Goal: Task Accomplishment & Management: Manage account settings

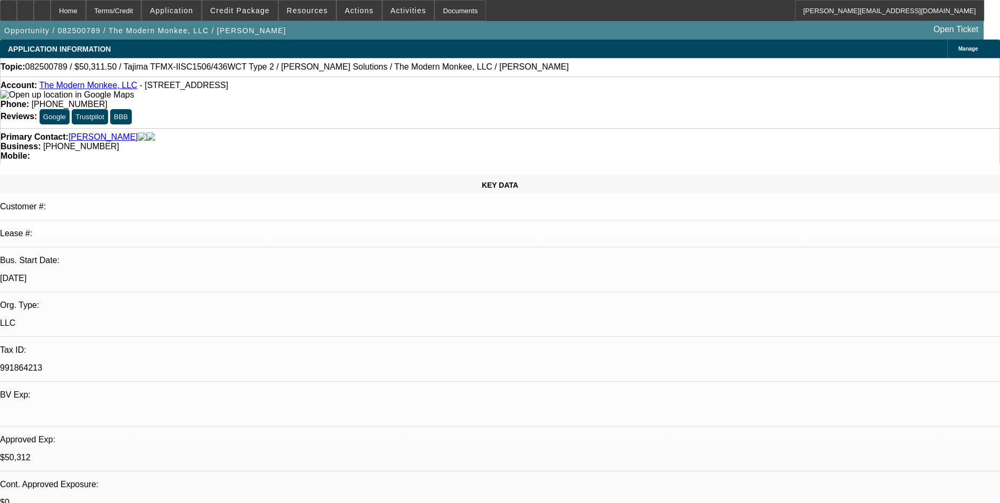
select select "0.15"
select select "2"
select select "0"
select select "6"
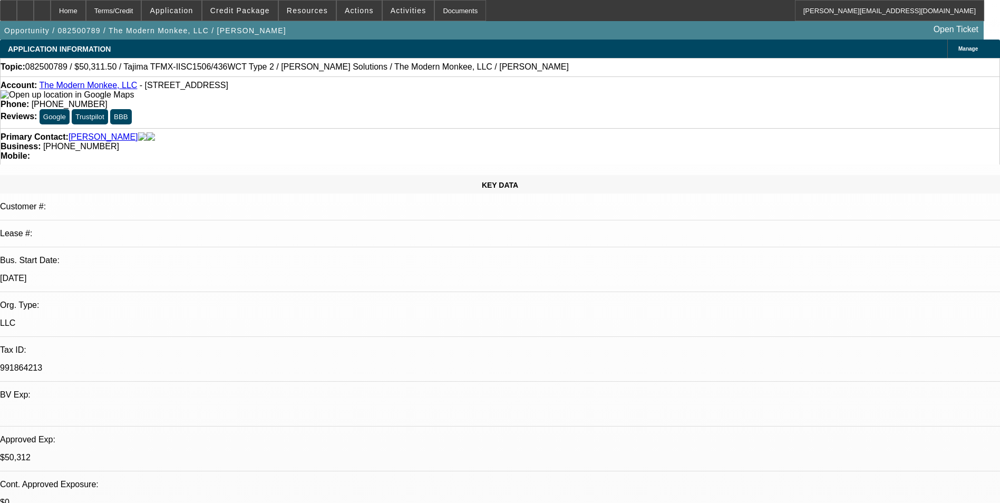
select select "0.15"
select select "2"
select select "0.1"
select select "4"
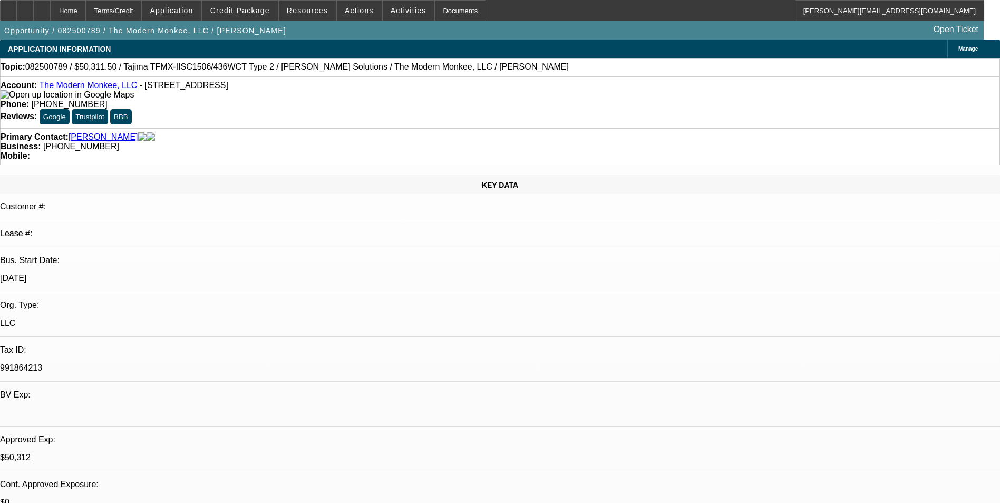
select select "0.15"
select select "2"
select select "0"
select select "6"
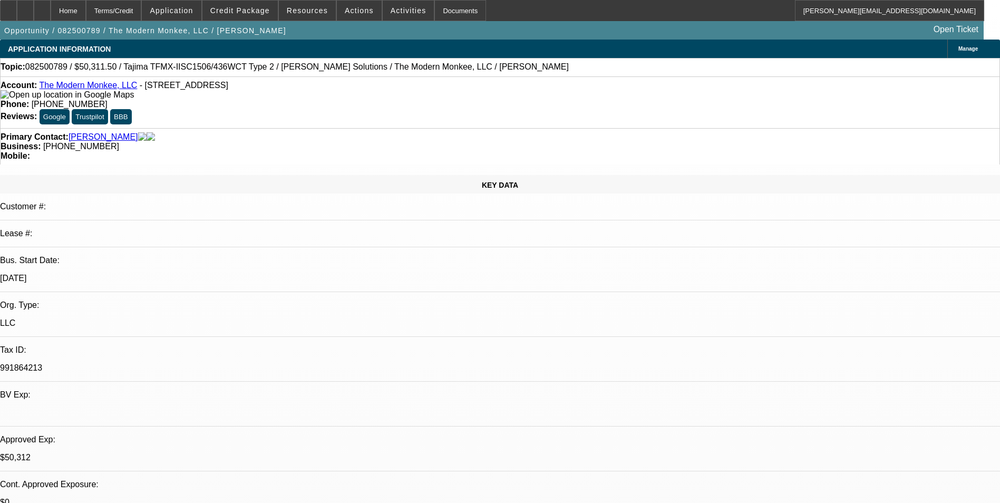
select select "0.15"
select select "2"
select select "0.1"
select select "4"
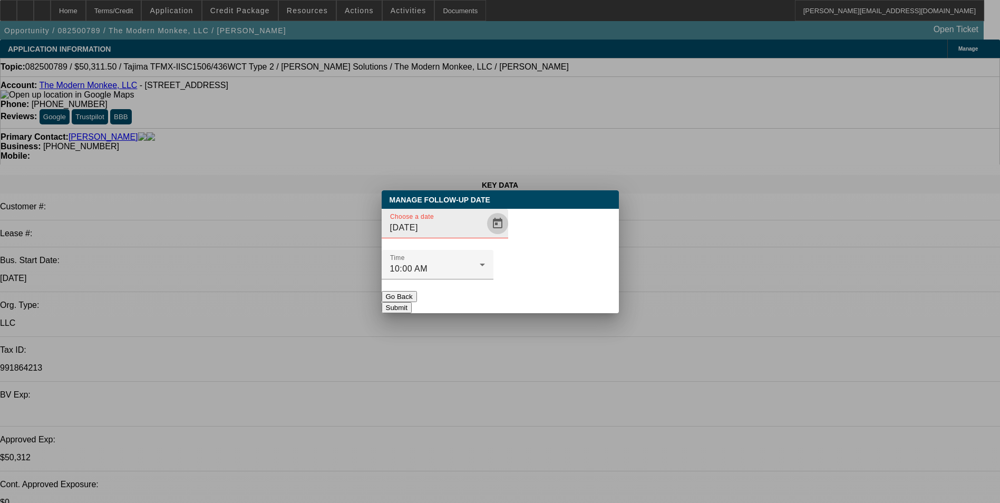
click at [485, 236] on span "Open calendar" at bounding box center [497, 223] width 25 height 25
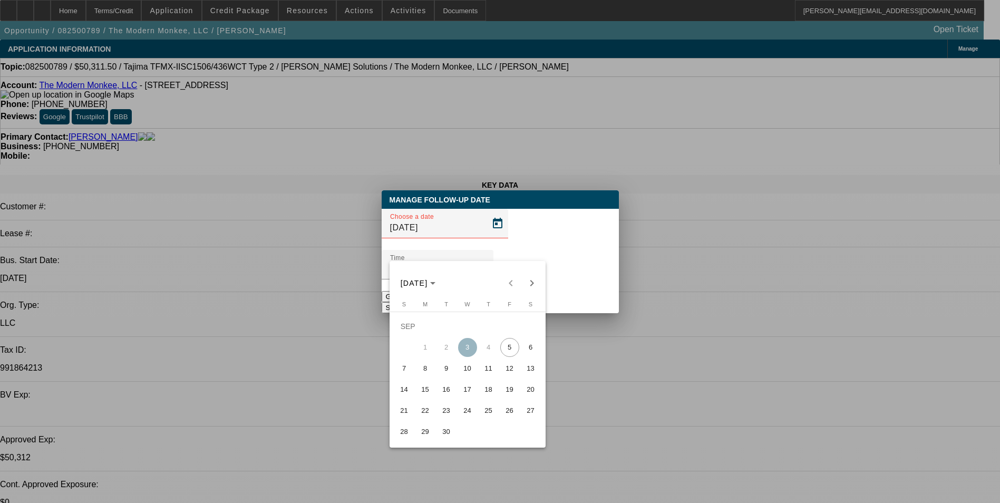
click at [448, 374] on span "9" at bounding box center [446, 368] width 19 height 19
type input "9/9/2025"
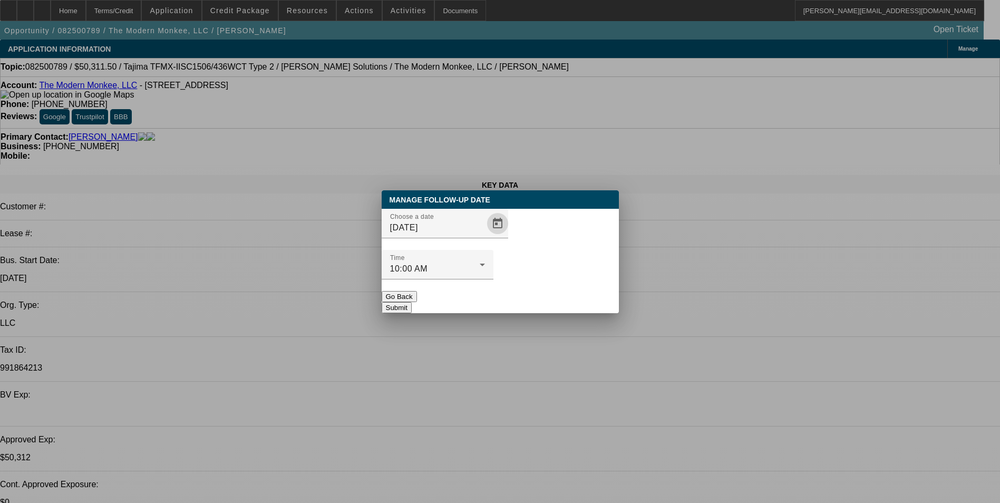
click at [412, 302] on button "Submit" at bounding box center [397, 307] width 30 height 11
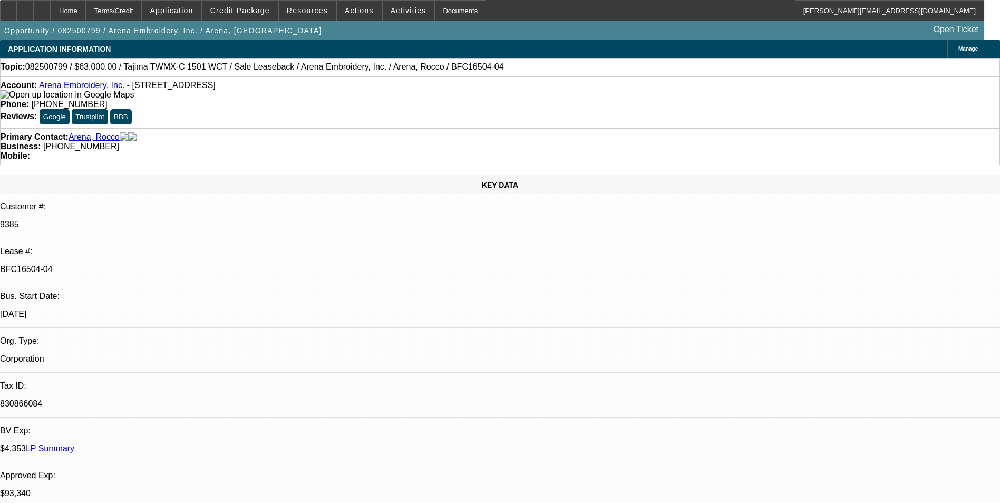
select select "0"
select select "2"
select select "0.1"
select select "4"
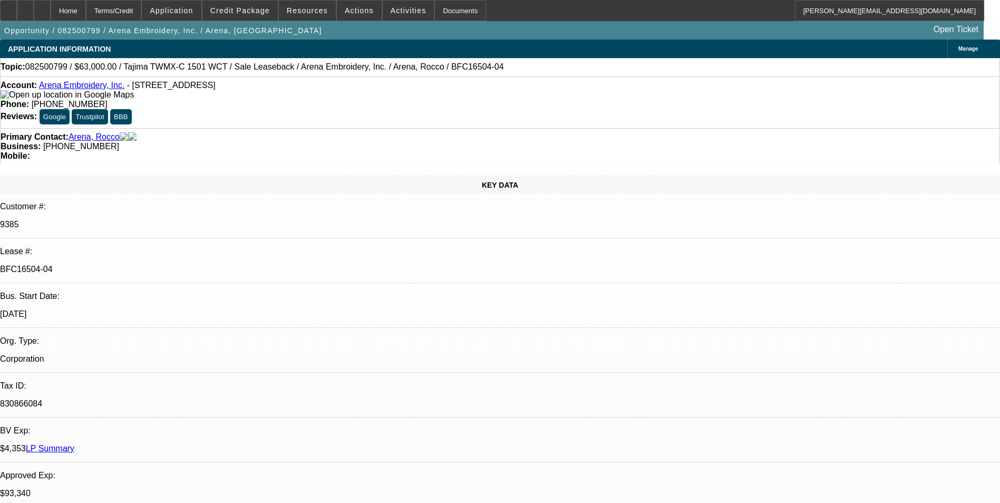
select select "0"
select select "2"
select select "0.1"
select select "4"
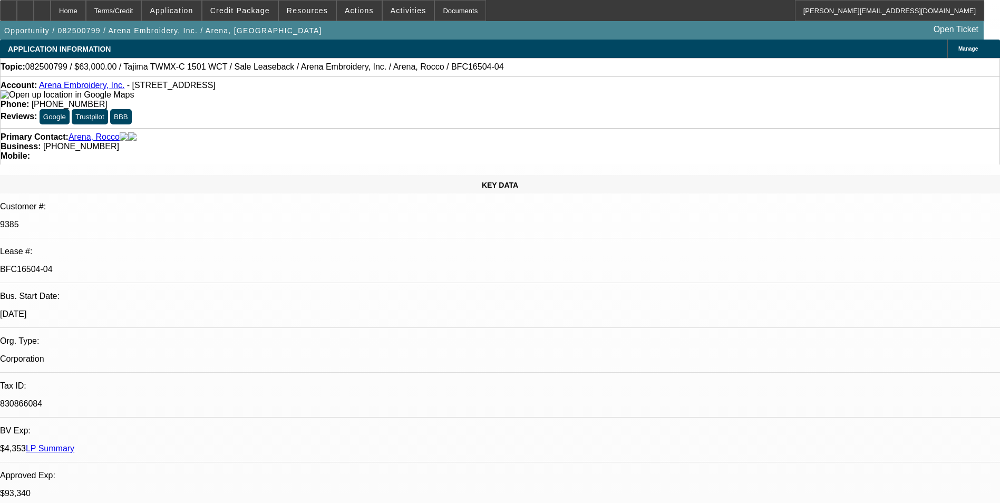
select select "0"
select select "2"
select select "0.1"
select select "4"
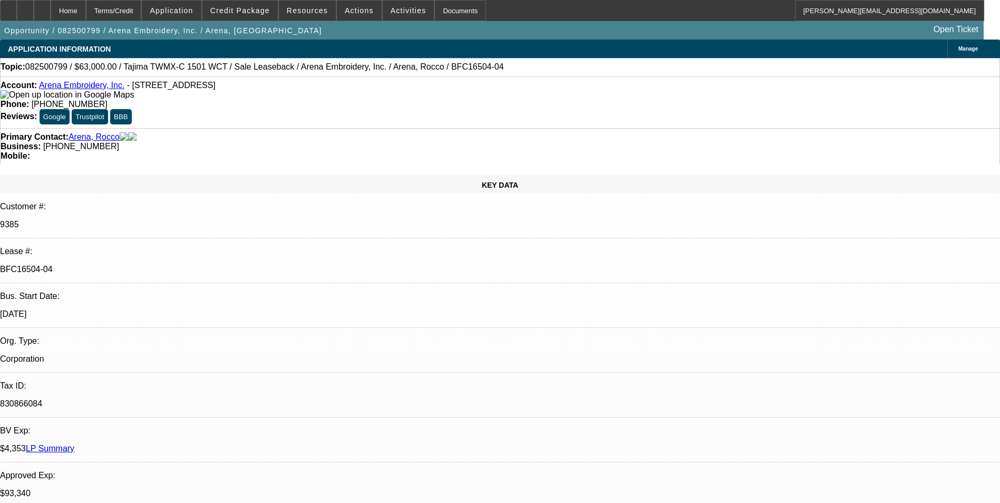
select select "0"
select select "2"
select select "0.1"
select select "4"
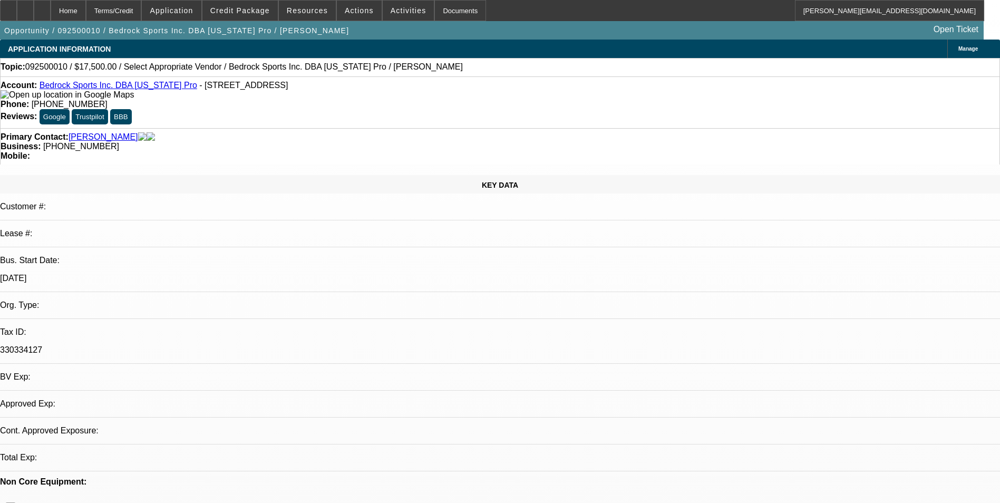
select select "0"
select select "2"
select select "0.1"
select select "4"
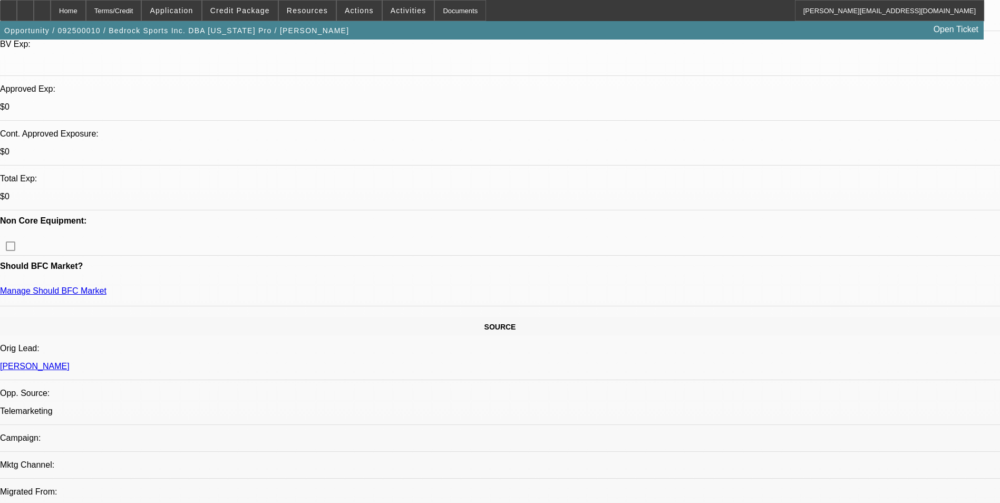
scroll to position [211, 0]
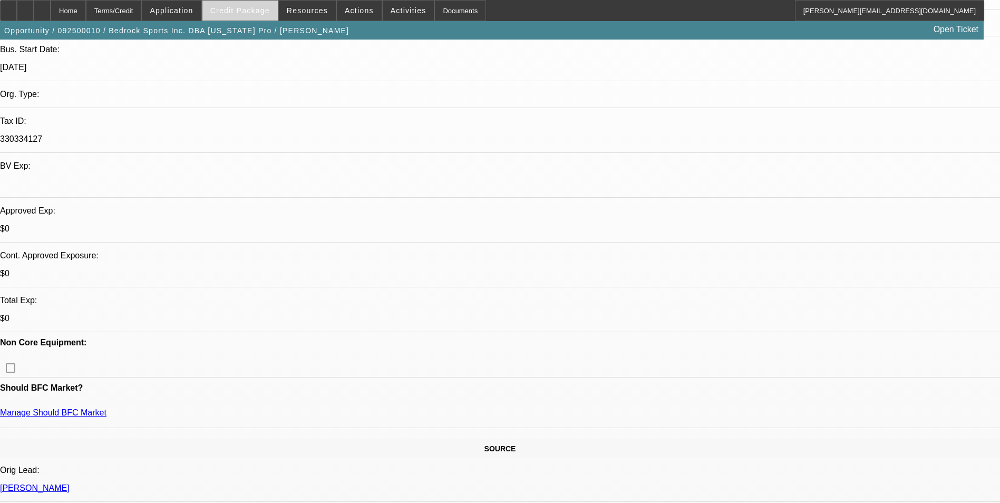
click at [255, 12] on span "Credit Package" at bounding box center [240, 10] width 60 height 8
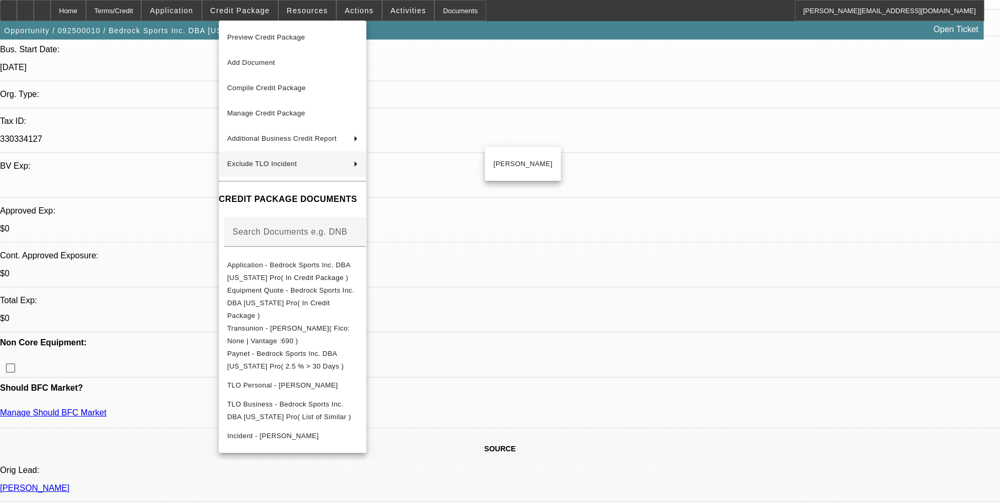
click at [542, 107] on div at bounding box center [500, 251] width 1000 height 503
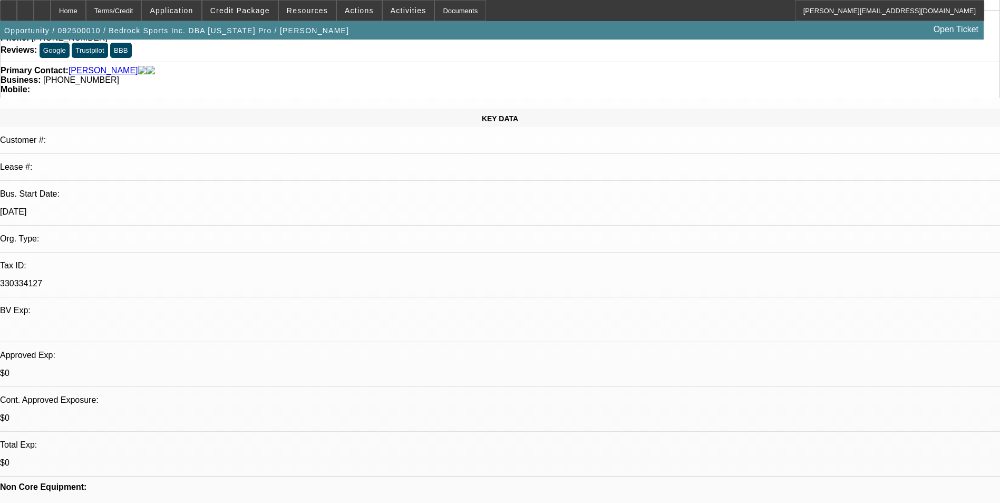
scroll to position [0, 0]
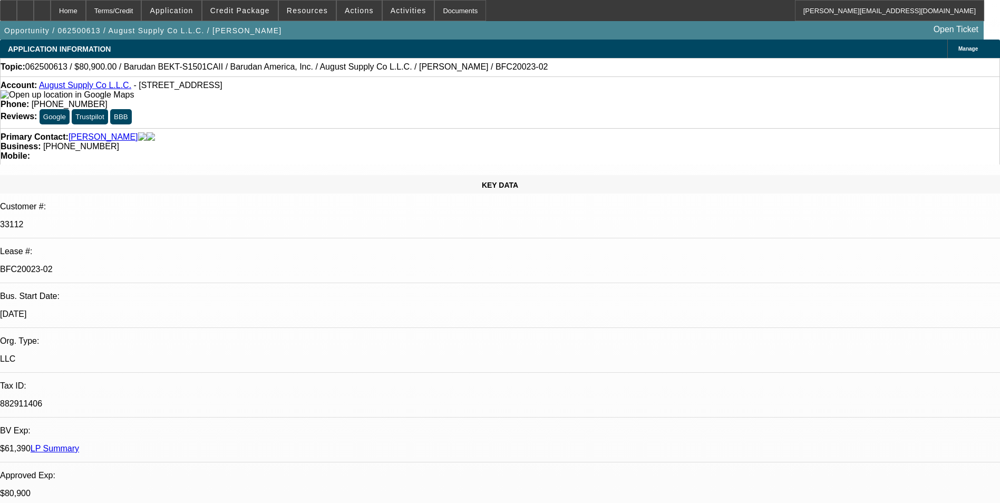
select select "0"
select select "2"
select select "0.1"
select select "4"
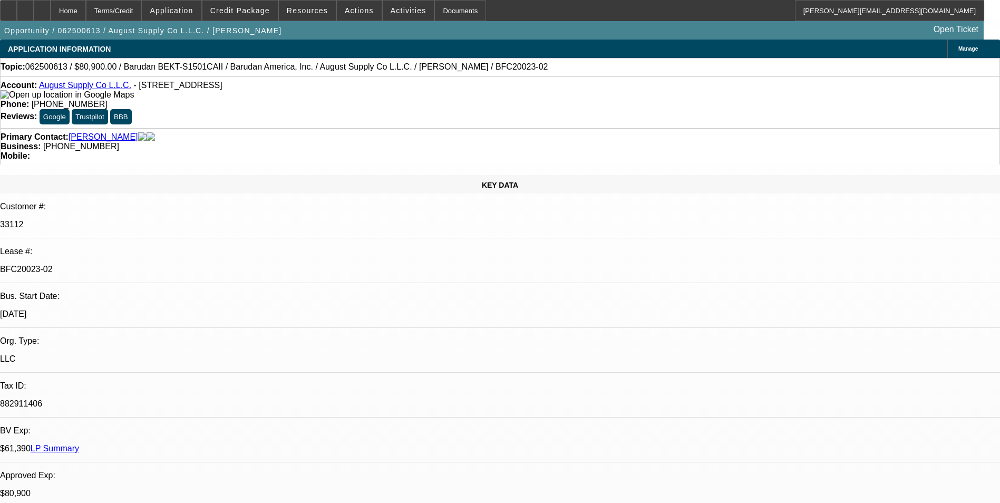
select select "0"
select select "2"
select select "0.1"
select select "4"
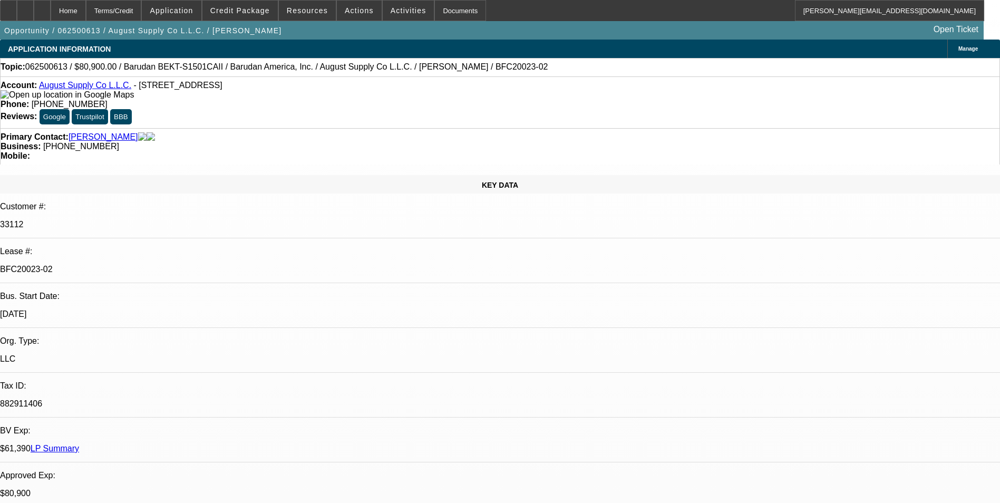
select select "0"
select select "2"
select select "0.1"
select select "4"
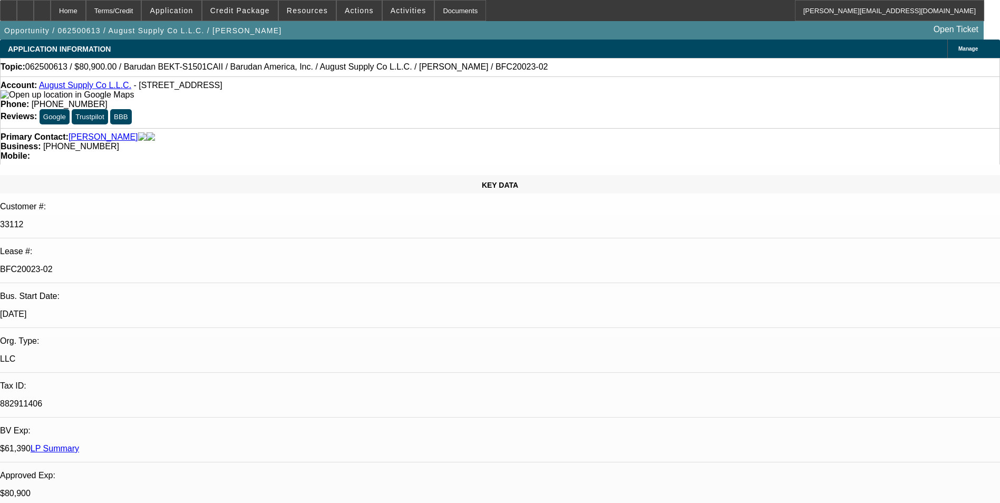
select select "0"
select select "2"
select select "0.1"
select select "4"
